Goal: Task Accomplishment & Management: Use online tool/utility

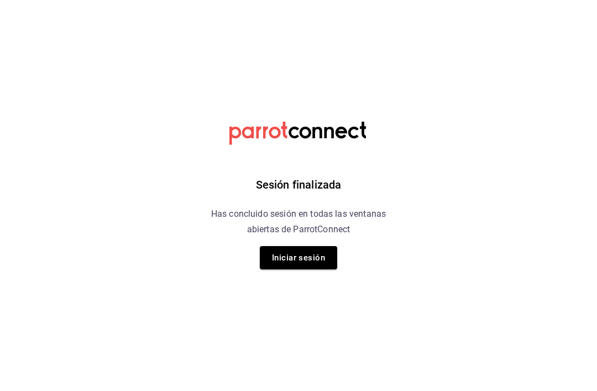
click at [290, 269] on button "Iniciar sesión" at bounding box center [298, 257] width 77 height 23
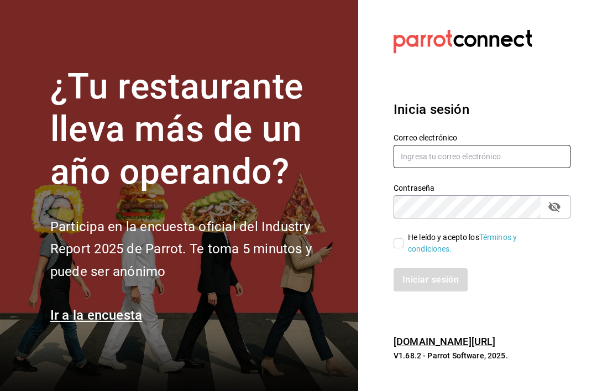
click at [504, 164] on input "text" at bounding box center [482, 156] width 177 height 23
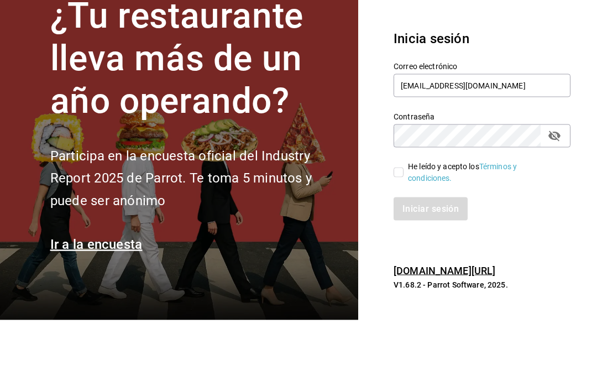
scroll to position [35, 0]
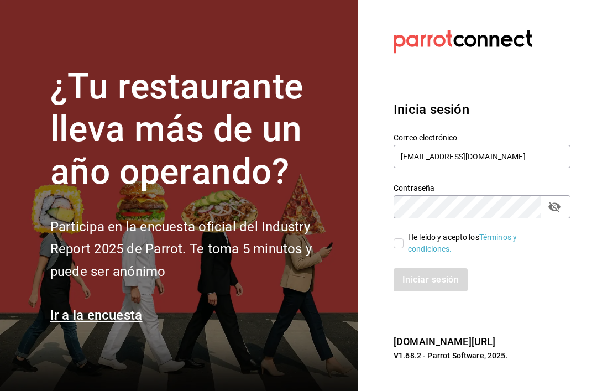
click at [541, 145] on input "[EMAIL_ADDRESS][DOMAIN_NAME]" at bounding box center [482, 156] width 177 height 23
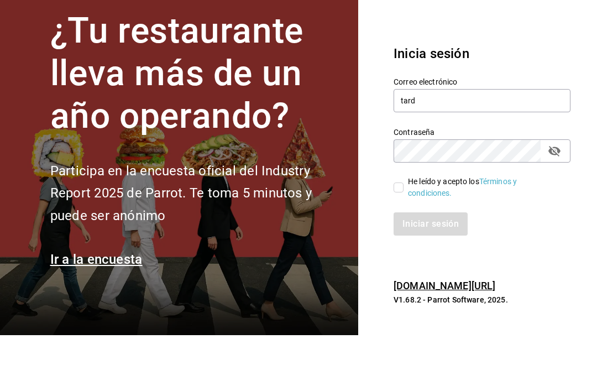
type input "tar"
type input "[EMAIL_ADDRESS][DOMAIN_NAME]"
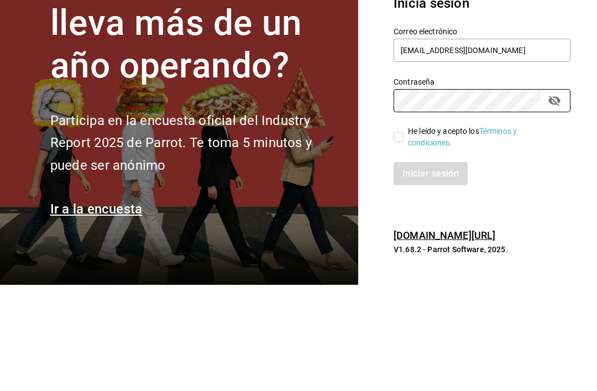
click at [402, 238] on input "He leído y acepto los Términos y condiciones." at bounding box center [399, 243] width 10 height 10
checkbox input "true"
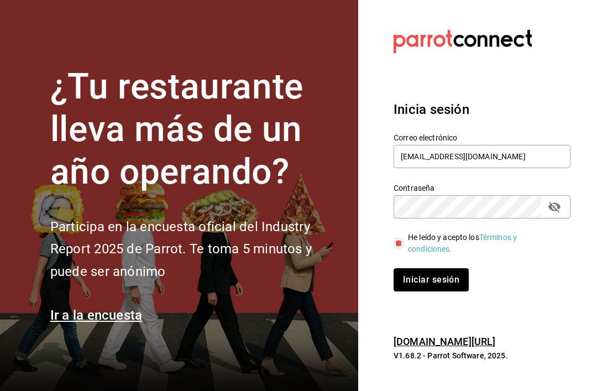
click at [430, 268] on button "Iniciar sesión" at bounding box center [431, 279] width 75 height 23
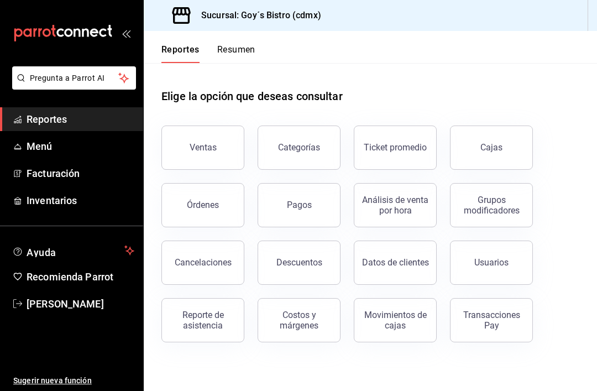
click at [65, 206] on span "Inventarios" at bounding box center [81, 200] width 108 height 15
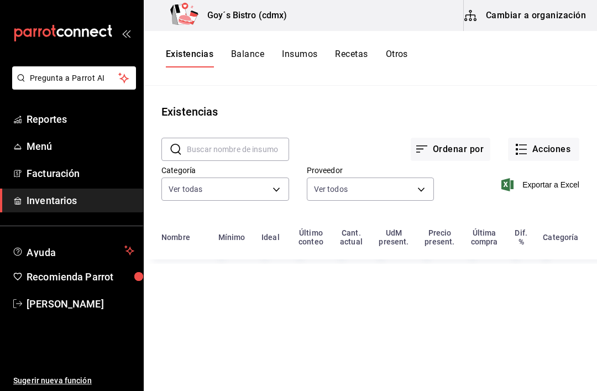
click at [548, 143] on button "Acciones" at bounding box center [543, 149] width 71 height 23
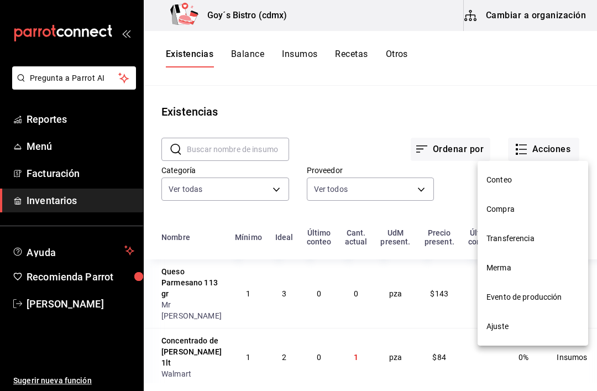
click at [516, 212] on span "Compra" at bounding box center [533, 210] width 93 height 12
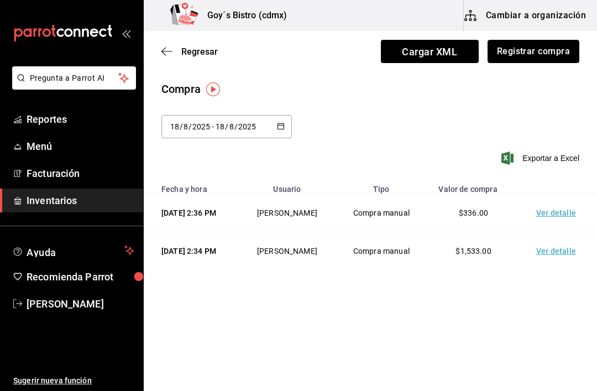
click at [548, 53] on button "Registrar compra" at bounding box center [534, 51] width 92 height 23
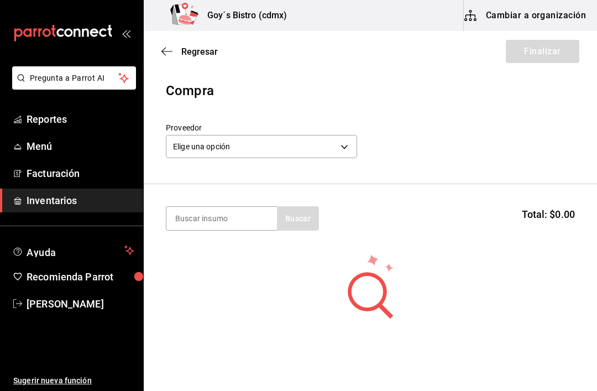
click at [280, 147] on body "Pregunta a Parrot AI Reportes Menú Facturación Inventarios Ayuda Recomienda Par…" at bounding box center [298, 164] width 597 height 329
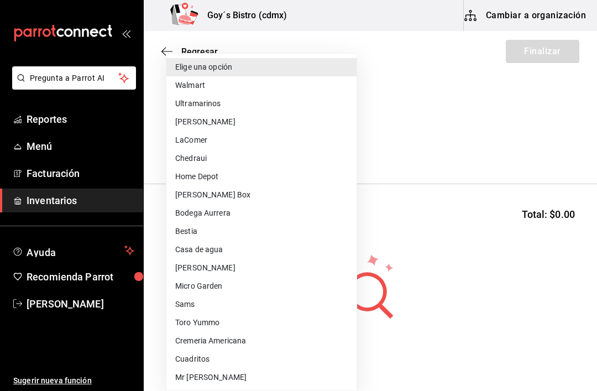
click at [445, 140] on div at bounding box center [298, 195] width 597 height 391
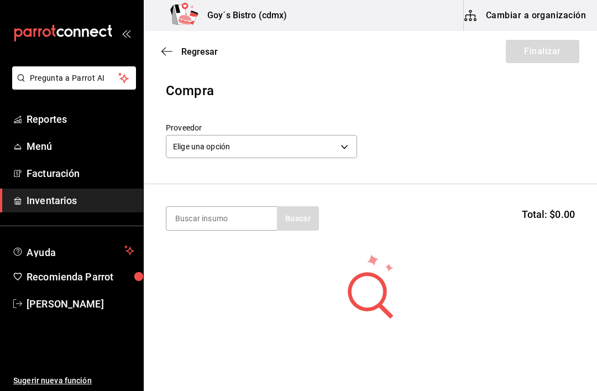
click at [227, 220] on input at bounding box center [221, 218] width 111 height 23
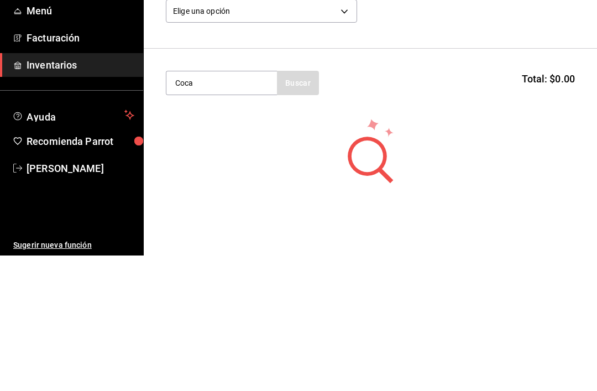
type input "Coca"
click at [334, 9] on body "Pregunta a Parrot AI Reportes Menú Facturación Inventarios Ayuda Recomienda Par…" at bounding box center [298, 164] width 597 height 329
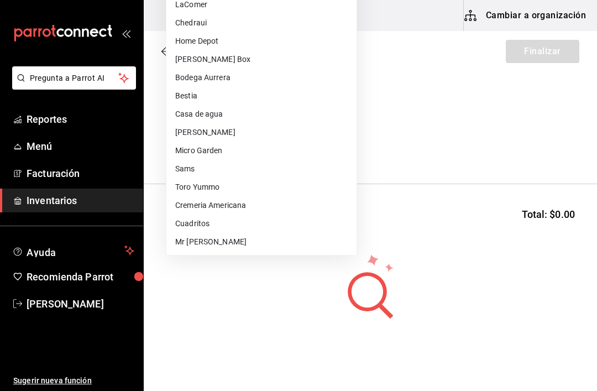
click at [417, 129] on div at bounding box center [298, 195] width 597 height 391
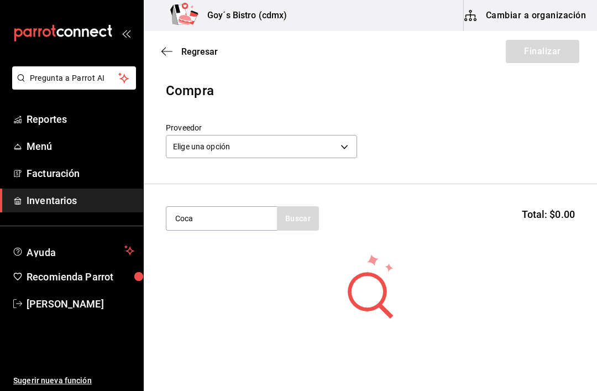
click at [329, 157] on body "Pregunta a Parrot AI Reportes Menú Facturación Inventarios Ayuda Recomienda Par…" at bounding box center [298, 164] width 597 height 329
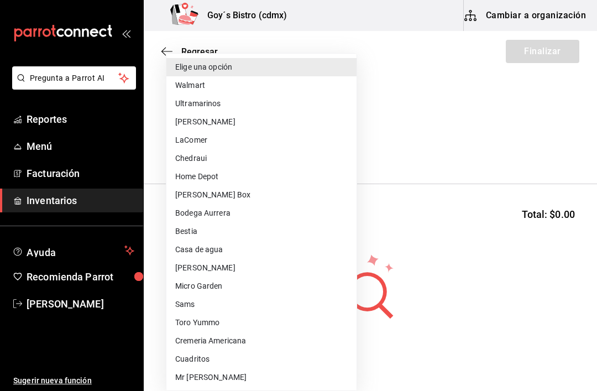
click at [228, 103] on li "Ultramarinos" at bounding box center [261, 104] width 190 height 18
type input "401da279-f332-4c59-84c8-9aec3edc960e"
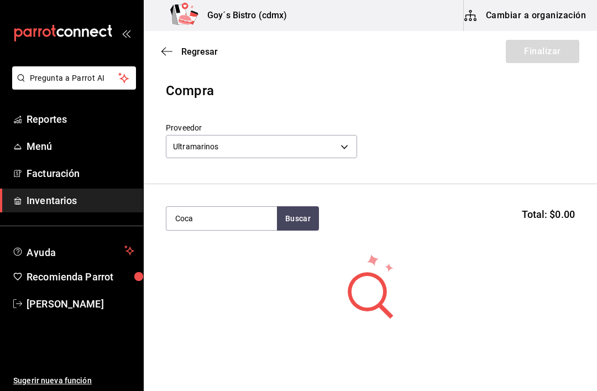
click at [225, 218] on input "Coca" at bounding box center [221, 218] width 111 height 23
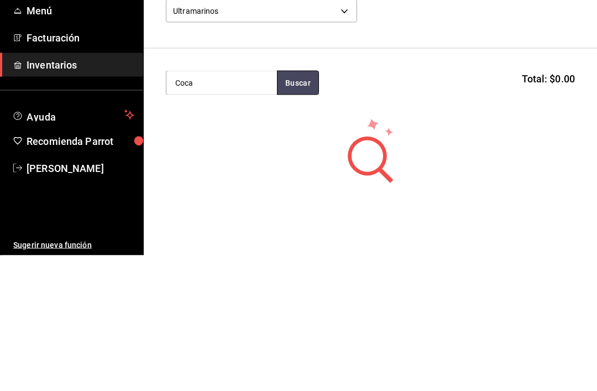
click at [299, 206] on button "Buscar" at bounding box center [298, 218] width 42 height 24
click at [238, 257] on div "Lata - Ultramarinos" at bounding box center [210, 263] width 70 height 12
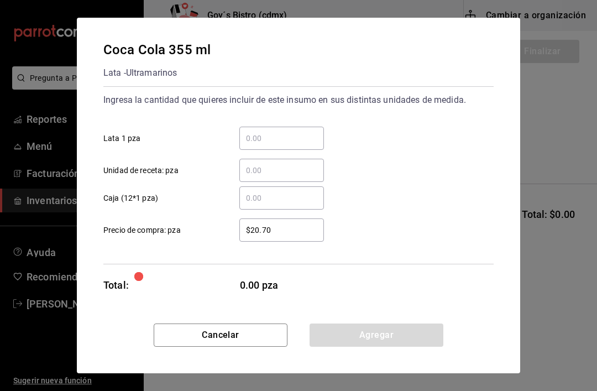
click at [296, 135] on input "​ Lata 1 pza" at bounding box center [281, 138] width 85 height 13
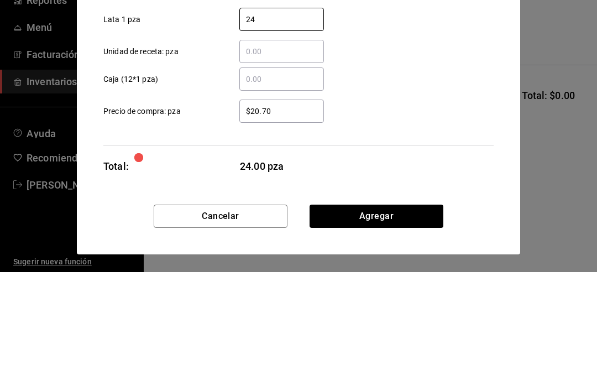
type input "24"
click at [425, 178] on div "​ Caja (12*1 pza)" at bounding box center [294, 194] width 399 height 32
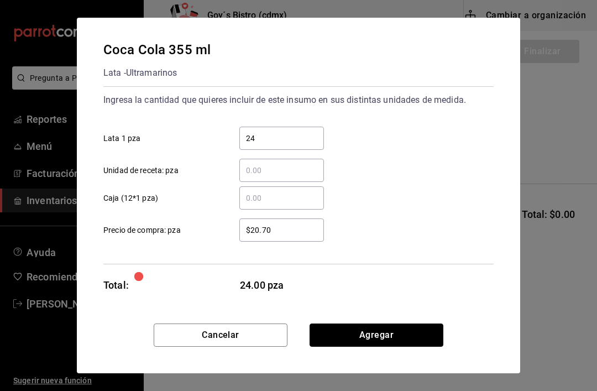
click at [377, 335] on button "Agregar" at bounding box center [377, 335] width 134 height 23
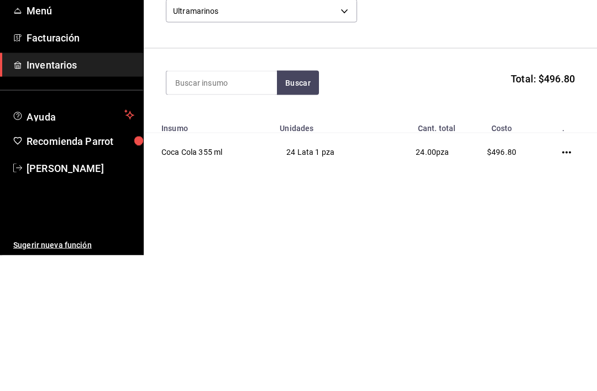
click at [570, 284] on icon "button" at bounding box center [567, 288] width 9 height 9
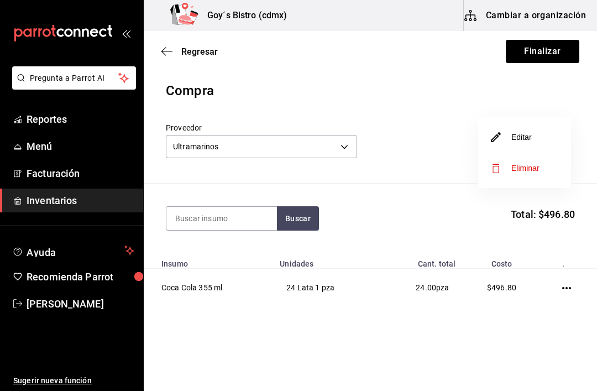
click at [523, 165] on span "Eliminar" at bounding box center [526, 168] width 28 height 9
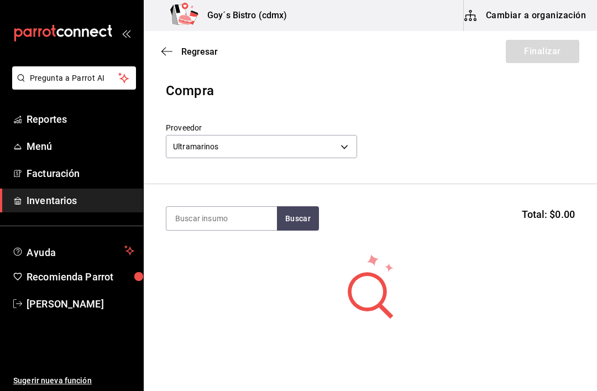
click at [165, 62] on div "Regresar Finalizar" at bounding box center [371, 51] width 454 height 41
click at [174, 54] on span "Regresar" at bounding box center [190, 51] width 56 height 11
